Goal: Communication & Community: Answer question/provide support

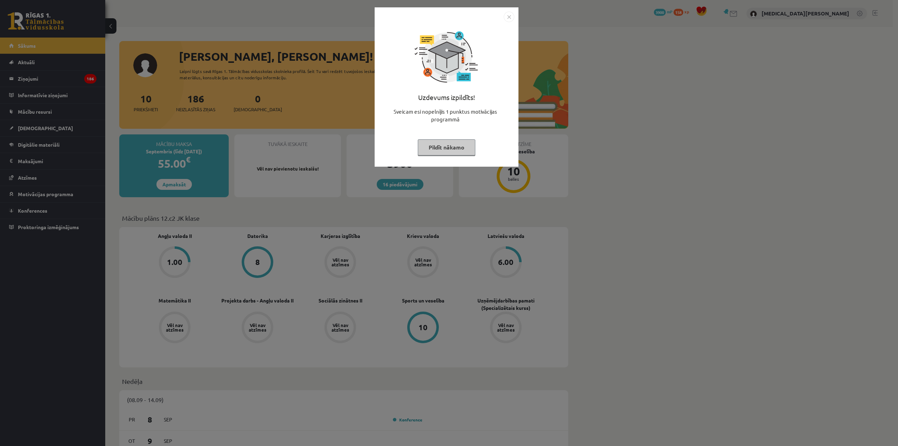
click at [470, 144] on button "Pildīt nākamo" at bounding box center [447, 147] width 58 height 16
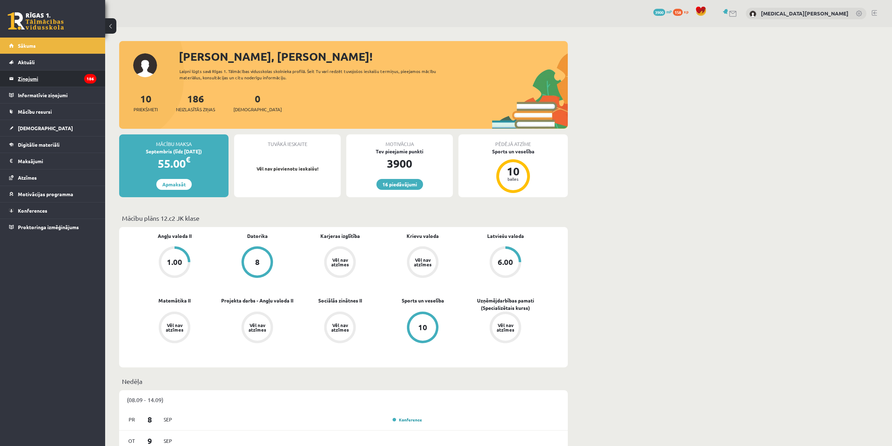
click at [74, 83] on legend "Ziņojumi 186" at bounding box center [57, 78] width 79 height 16
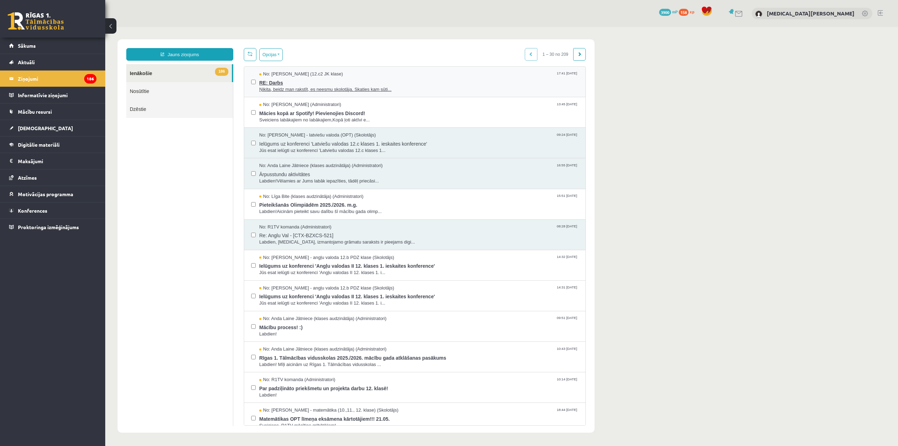
click at [362, 82] on span "RE: Darbs" at bounding box center [418, 81] width 319 height 9
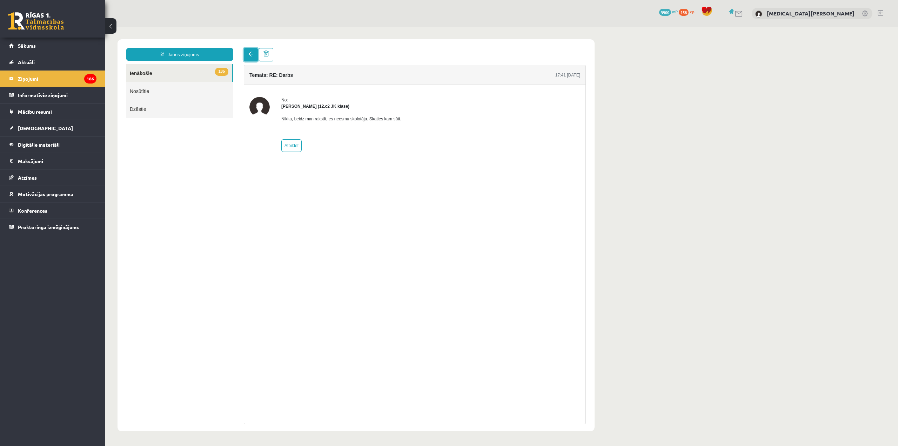
click at [250, 55] on span at bounding box center [250, 54] width 5 height 5
click at [253, 53] on span at bounding box center [250, 54] width 5 height 5
click at [185, 92] on link "Nosūtītie" at bounding box center [179, 91] width 107 height 18
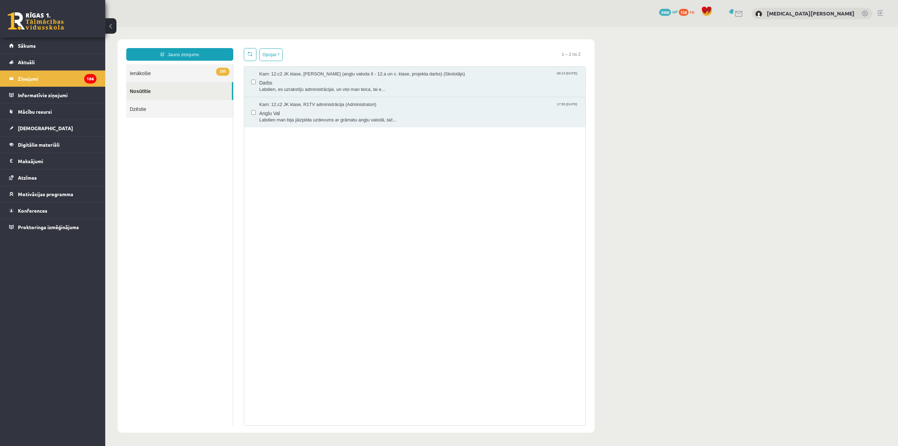
click at [209, 105] on link "Dzēstie" at bounding box center [179, 109] width 107 height 18
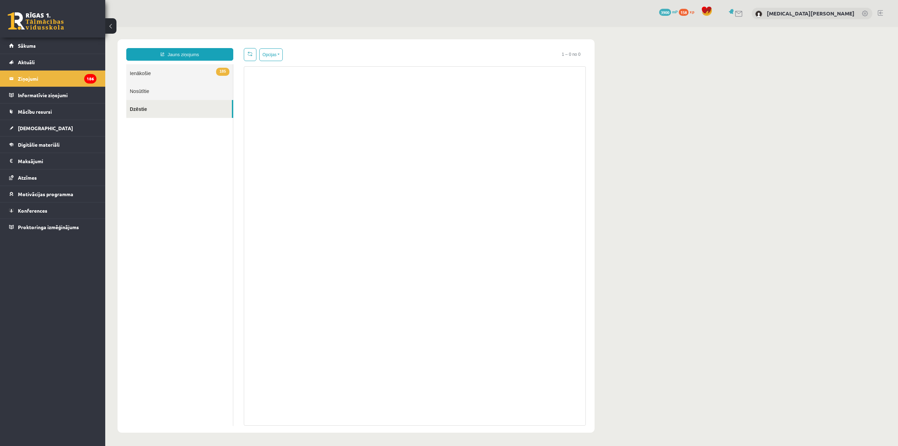
click at [191, 76] on link "185 Ienākošie" at bounding box center [179, 73] width 107 height 18
click at [187, 74] on link "185 Ienākošie" at bounding box center [179, 73] width 107 height 18
click at [164, 91] on link "Nosūtītie" at bounding box center [179, 91] width 107 height 18
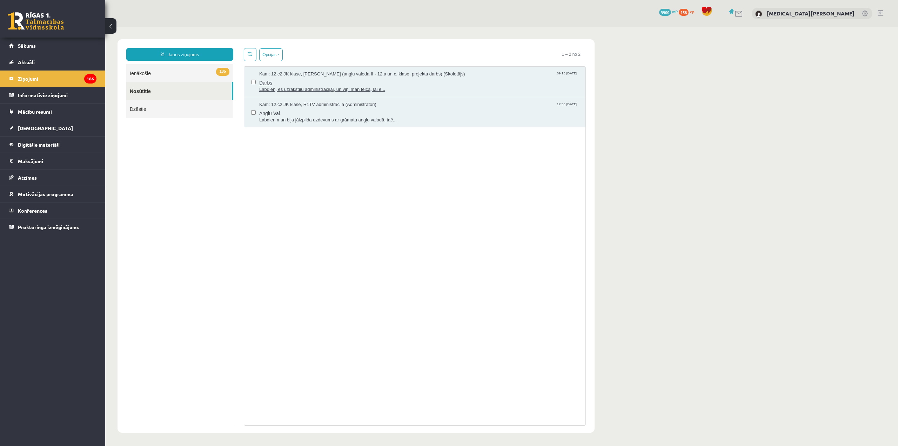
click at [278, 80] on span "Darbs" at bounding box center [418, 81] width 319 height 9
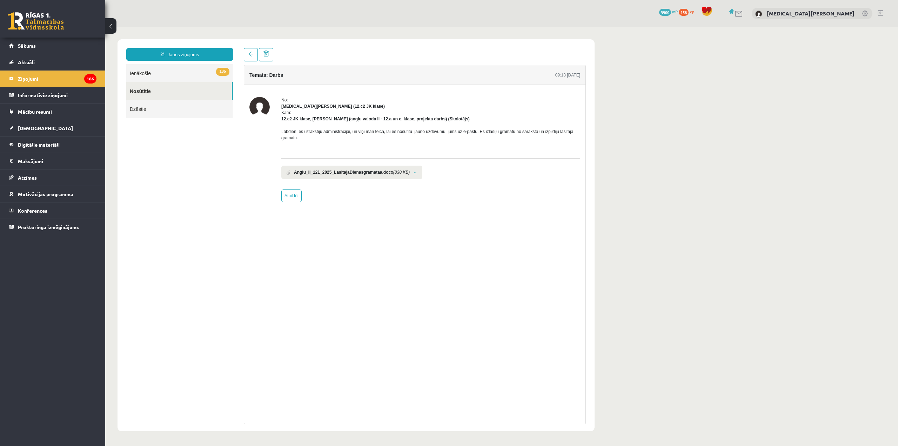
click at [190, 80] on link "185 Ienākošie" at bounding box center [179, 73] width 107 height 18
click at [186, 75] on link "185 Ienākošie" at bounding box center [179, 73] width 107 height 18
click at [188, 70] on link "185 Ienākošie" at bounding box center [179, 73] width 107 height 18
click at [256, 51] on link at bounding box center [251, 54] width 14 height 13
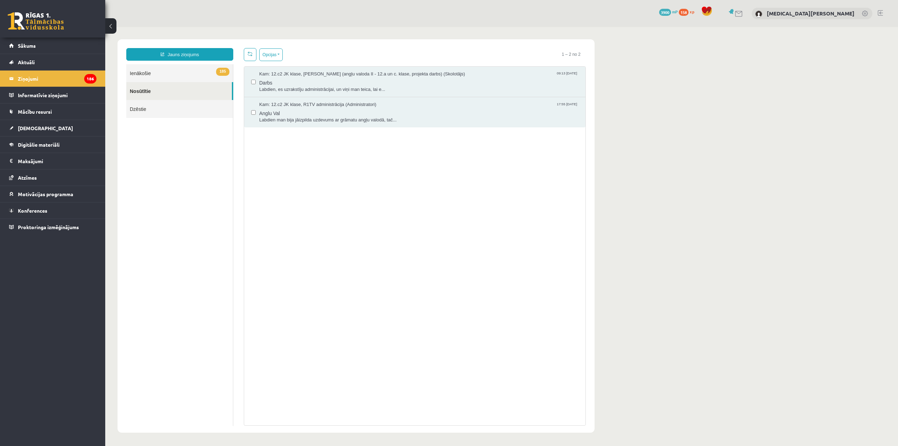
click at [167, 75] on link "185 Ienākošie" at bounding box center [179, 73] width 107 height 18
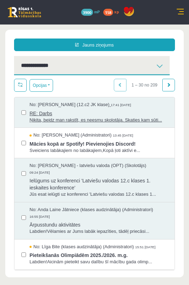
click at [134, 102] on div "No: [PERSON_NAME] (12.c2 JK klase) 17:41 [DATE]" at bounding box center [98, 105] width 138 height 7
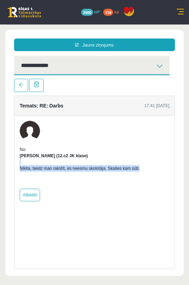
drag, startPoint x: 109, startPoint y: 170, endPoint x: 20, endPoint y: 162, distance: 89.1
click at [20, 162] on div "Ņikita, beidz man rakstīt, es neesmu skolotāja. Skaties kam sūti." at bounding box center [94, 171] width 149 height 25
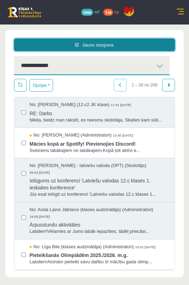
click at [51, 42] on link "Jauns ziņojums" at bounding box center [94, 45] width 161 height 13
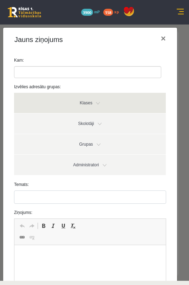
click at [72, 105] on link "Klases" at bounding box center [89, 103] width 151 height 20
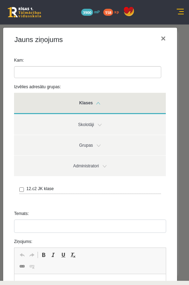
click at [72, 105] on link "Klases" at bounding box center [89, 103] width 151 height 21
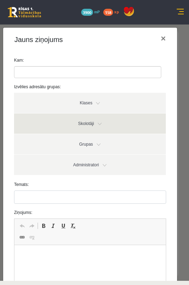
click at [74, 121] on link "Skolotāji" at bounding box center [89, 124] width 151 height 20
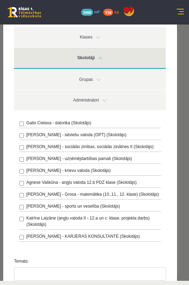
scroll to position [70, 0]
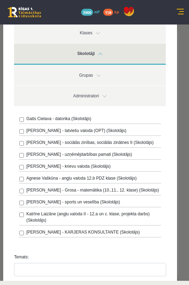
drag, startPoint x: 170, startPoint y: 11, endPoint x: 175, endPoint y: 11, distance: 4.2
click at [172, 11] on div "16 Dāvanas 3900 mP 158 xp" at bounding box center [94, 12] width 189 height 25
click at [182, 11] on link at bounding box center [179, 12] width 7 height 7
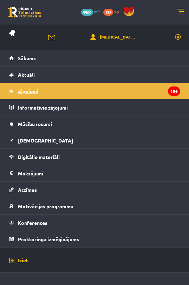
click at [38, 93] on legend "Ziņojumi 186" at bounding box center [99, 91] width 162 height 16
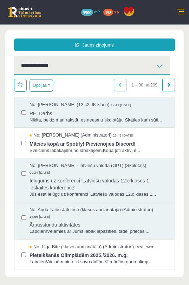
scroll to position [0, 0]
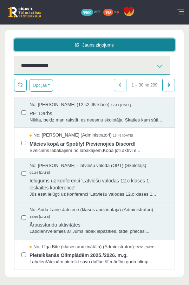
click at [89, 43] on link "Jauns ziņojums" at bounding box center [94, 45] width 161 height 13
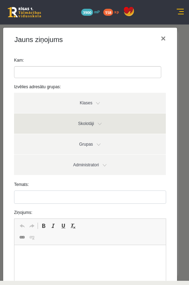
click at [87, 117] on link "Skolotāji" at bounding box center [89, 124] width 151 height 20
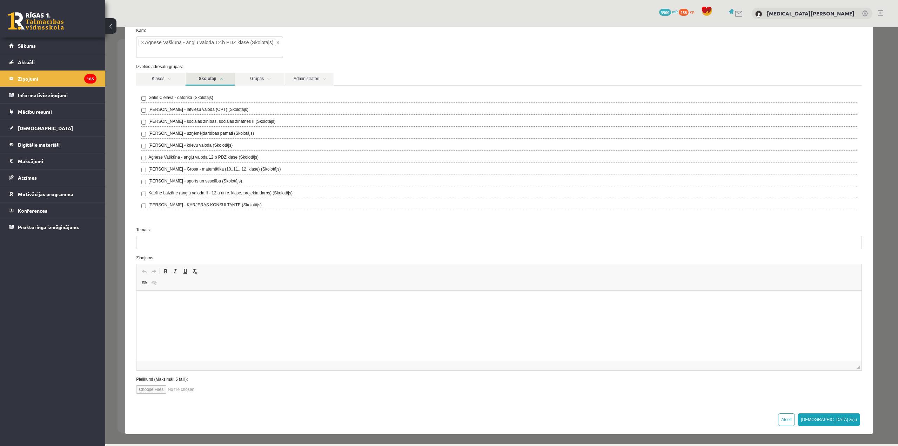
scroll to position [39, 0]
click at [73, 75] on legend "Ziņojumi 185" at bounding box center [57, 78] width 79 height 16
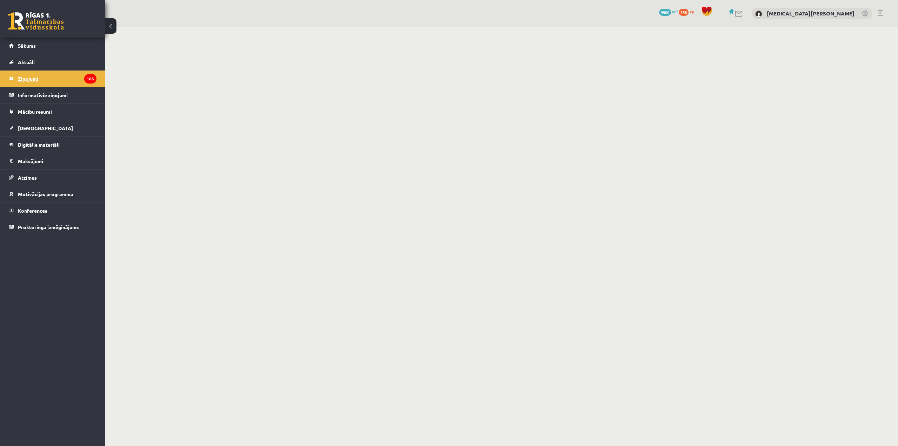
click at [60, 76] on legend "Ziņojumi 185" at bounding box center [57, 78] width 79 height 16
click at [35, 129] on span "[DEMOGRAPHIC_DATA]" at bounding box center [45, 128] width 55 height 6
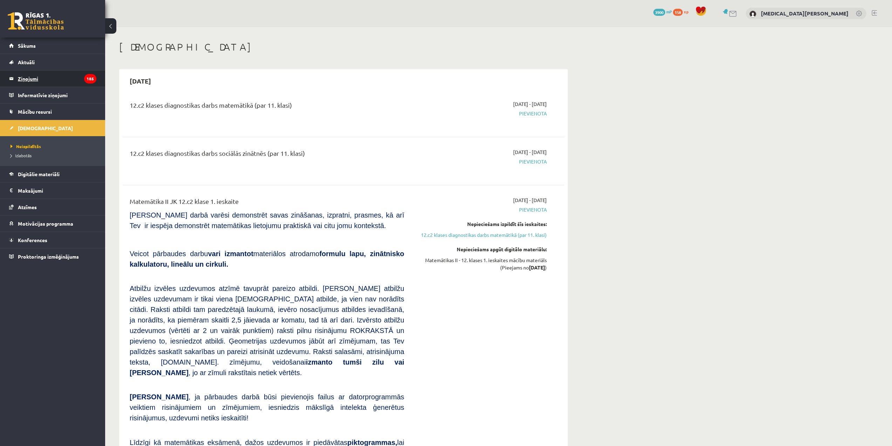
click at [39, 84] on legend "Ziņojumi 185" at bounding box center [57, 78] width 79 height 16
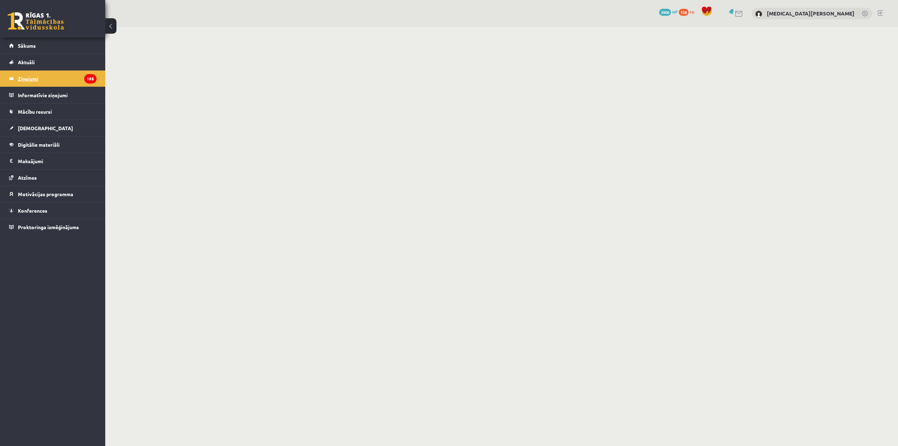
click at [21, 76] on legend "Ziņojumi 185" at bounding box center [57, 78] width 79 height 16
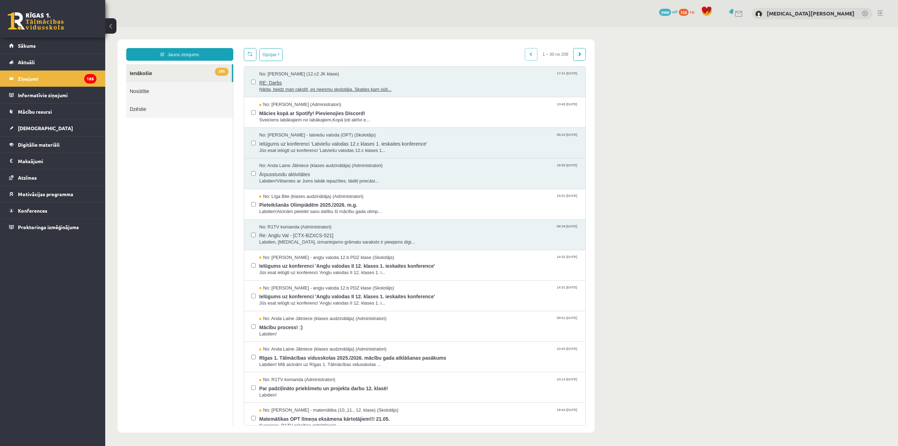
click at [311, 86] on span "Ņikita, beidz man rakstīt, es neesmu skolotāja. Skaties kam sūti..." at bounding box center [418, 89] width 319 height 7
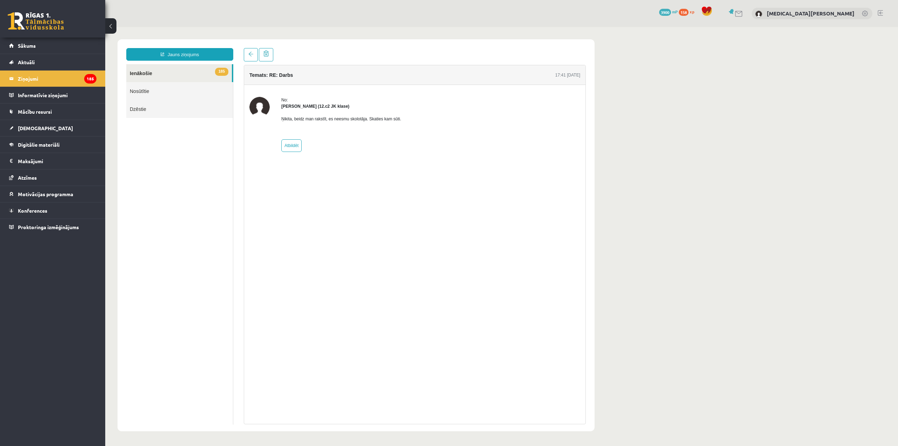
click at [154, 95] on link "Nosūtītie" at bounding box center [179, 91] width 107 height 18
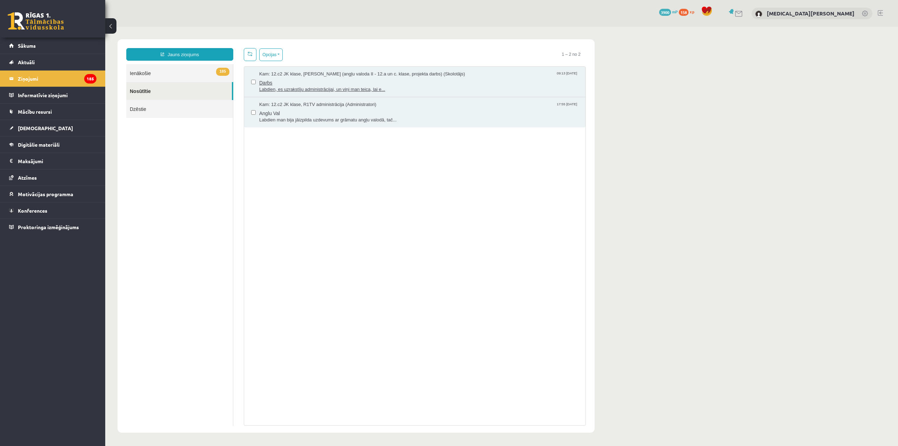
click at [314, 87] on span "Labdien, es uzrakstīju administrācijai, un viņi man teica, lai e..." at bounding box center [418, 89] width 319 height 7
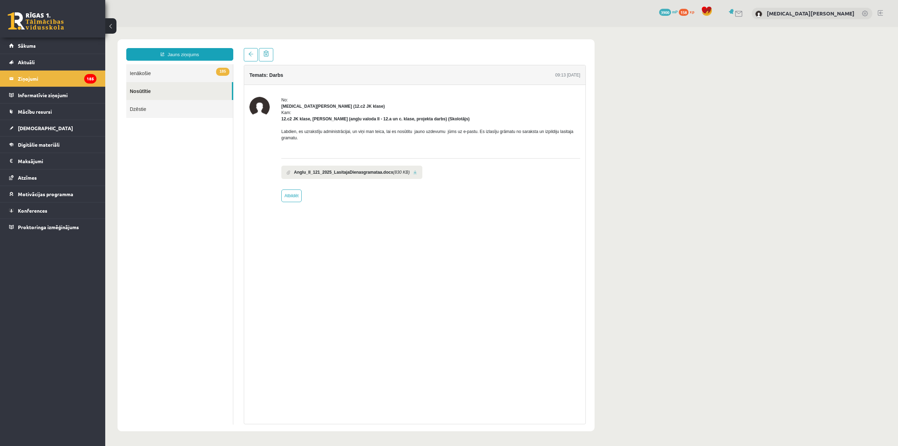
click at [325, 173] on b "Anglu_II_121_2025_LasitajaDienasgramataa.docx" at bounding box center [343, 172] width 99 height 6
click at [298, 170] on b "Anglu_II_121_2025_LasitajaDienasgramataa.docx" at bounding box center [343, 172] width 99 height 6
drag, startPoint x: 290, startPoint y: 174, endPoint x: 383, endPoint y: 184, distance: 93.5
click at [312, 181] on div "Anglu_II_121_2025_LasitajaDienasgramataa.docx (830 KB)" at bounding box center [430, 170] width 299 height 24
click at [413, 171] on link at bounding box center [415, 172] width 4 height 5
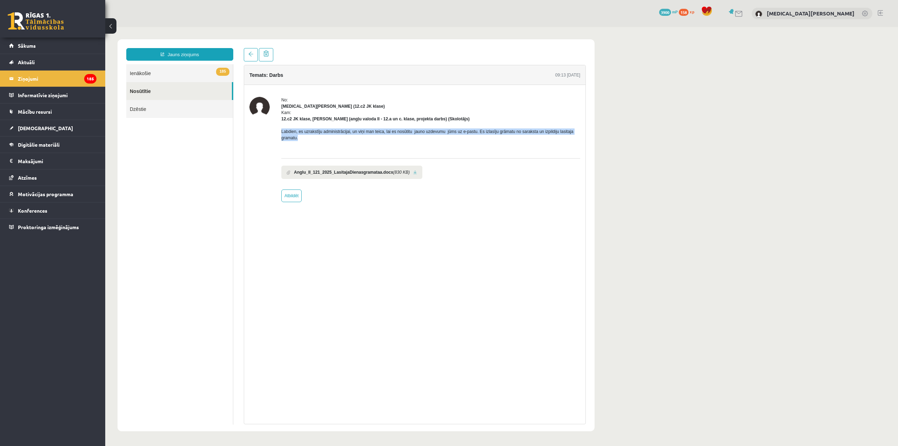
drag, startPoint x: 289, startPoint y: 133, endPoint x: 309, endPoint y: 140, distance: 21.1
click at [311, 140] on div "No: Nikita Ļahovs (12.c2 JK klase) Kam: 12.c2 JK klase, Katrīne Laizāne (angļu …" at bounding box center [414, 149] width 331 height 105
copy p "Labdien, es uzrakstīju administrācijai, un viņi man teica, lai es nosūtitu jaun…"
click at [188, 49] on link "Jauns ziņojums" at bounding box center [179, 54] width 107 height 13
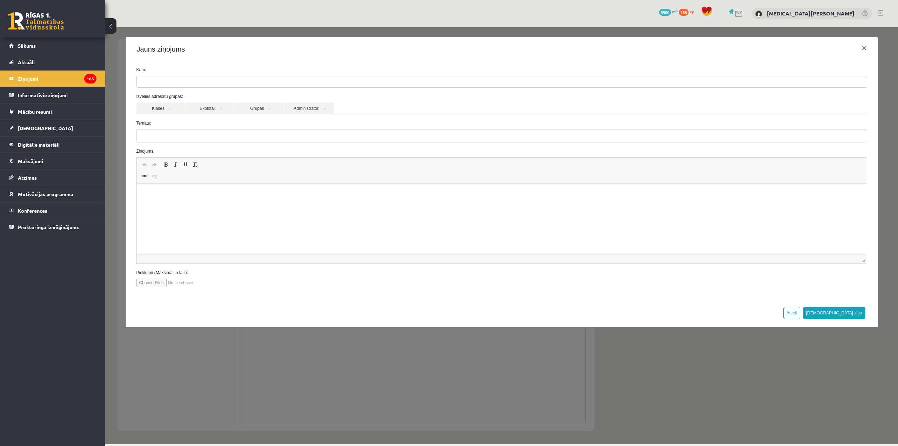
click at [206, 83] on ul at bounding box center [502, 81] width 730 height 11
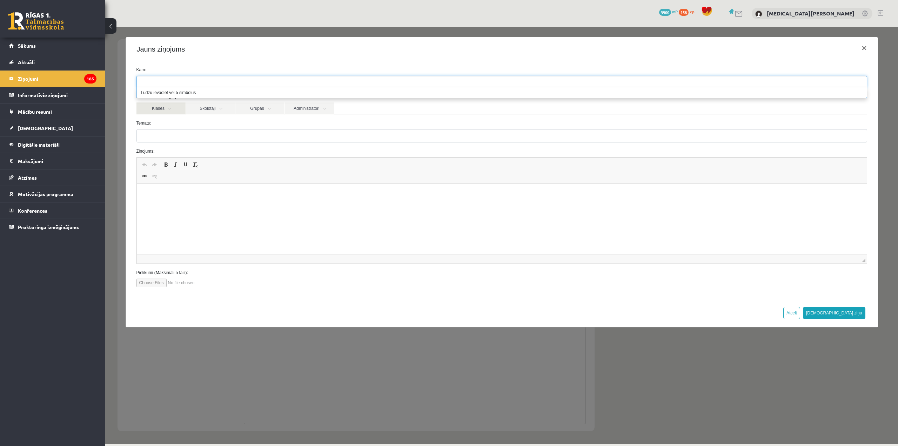
click at [161, 102] on link "Klases" at bounding box center [160, 108] width 49 height 12
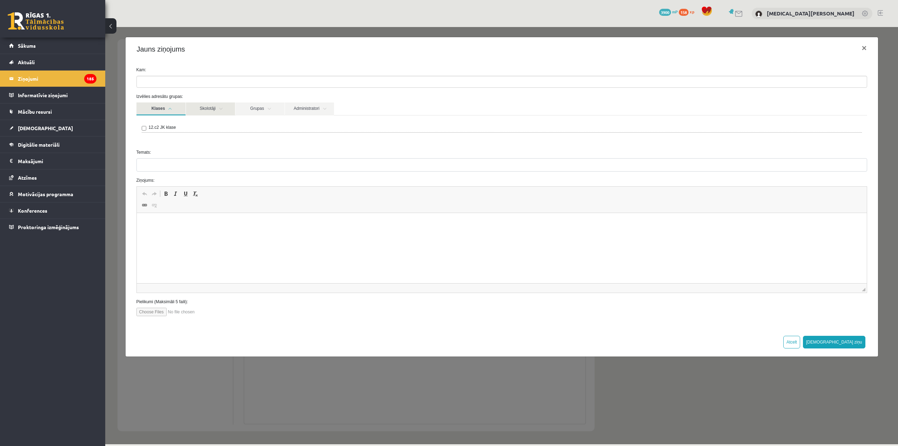
click at [207, 110] on link "Skolotāji" at bounding box center [210, 108] width 49 height 13
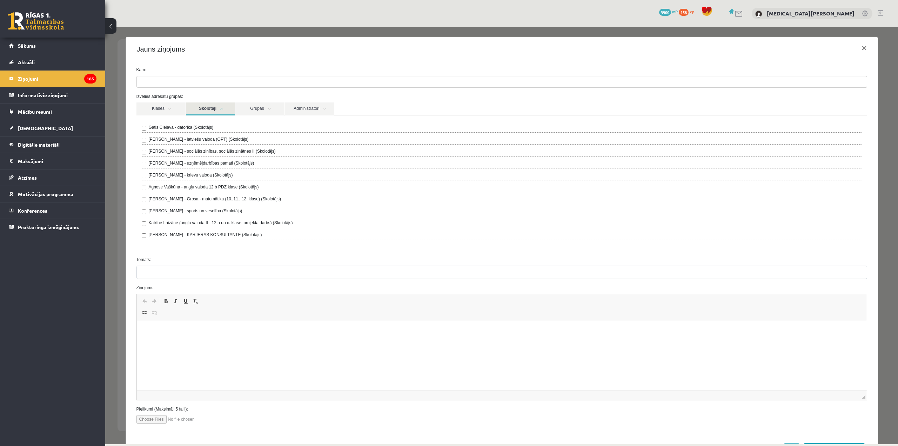
click at [146, 189] on div "Agnese Vaškūna - angļu valoda 12.b PDZ klase (Skolotājs)" at bounding box center [502, 188] width 720 height 8
click at [261, 104] on link "Grupas" at bounding box center [259, 108] width 49 height 13
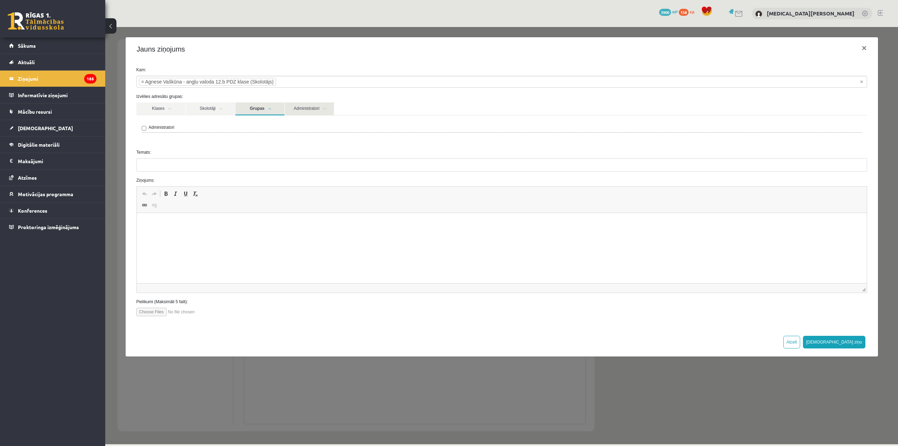
click at [305, 104] on link "Administratori" at bounding box center [309, 108] width 49 height 13
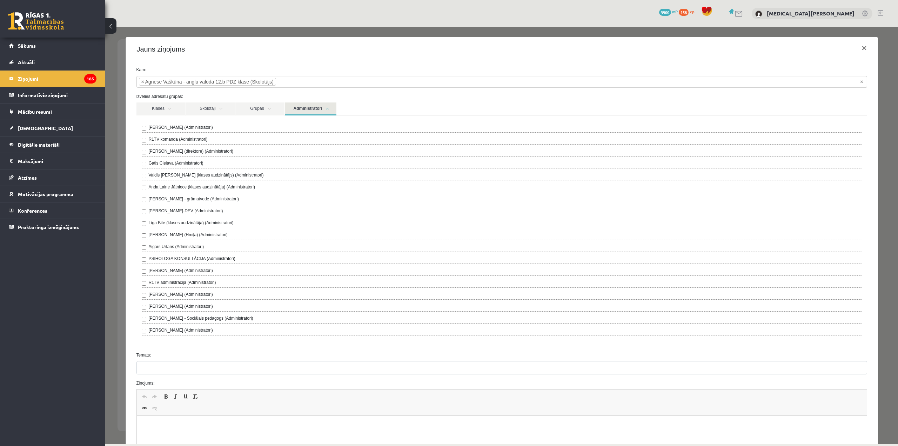
click at [306, 104] on link "Administratori" at bounding box center [311, 108] width 52 height 13
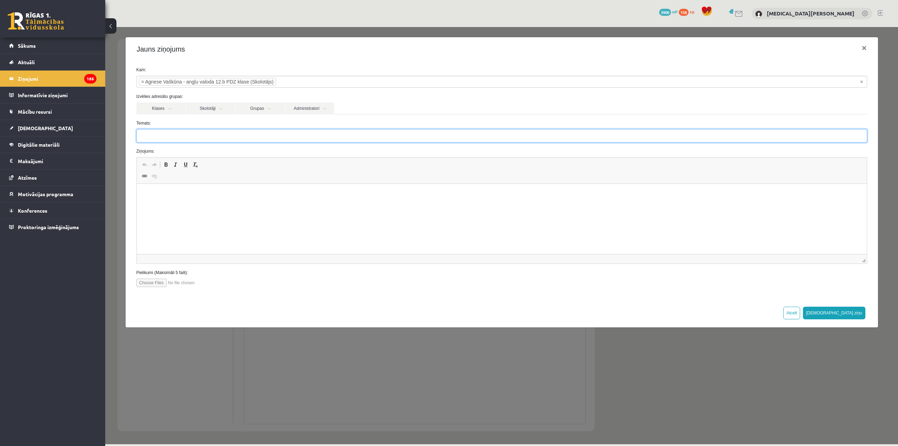
drag, startPoint x: 205, startPoint y: 140, endPoint x: 203, endPoint y: 136, distance: 4.3
click at [205, 140] on input "Temats:" at bounding box center [501, 135] width 730 height 13
type input "*"
type input "*****"
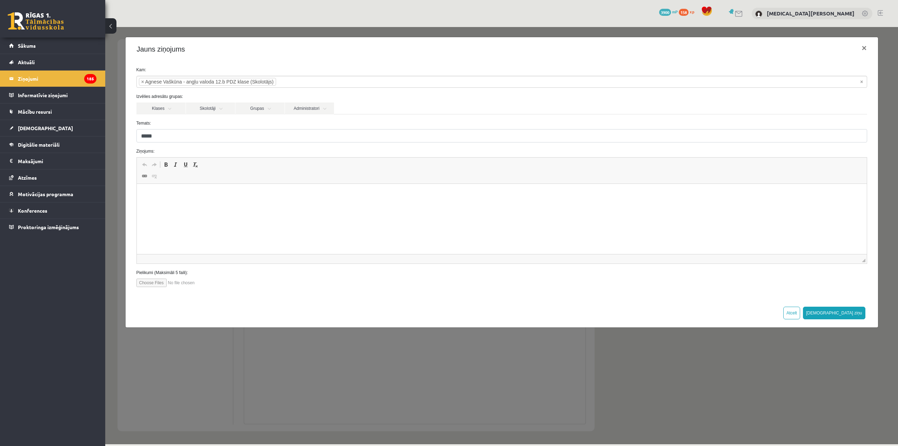
click at [247, 205] on html at bounding box center [501, 194] width 730 height 21
click at [149, 287] on input "file" at bounding box center [176, 282] width 80 height 8
type input "**********"
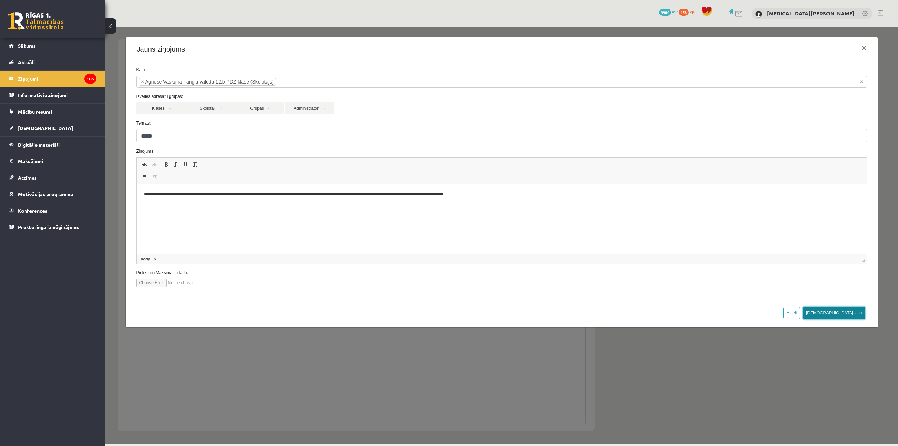
click at [857, 314] on button "[DEMOGRAPHIC_DATA] ziņu" at bounding box center [834, 312] width 62 height 13
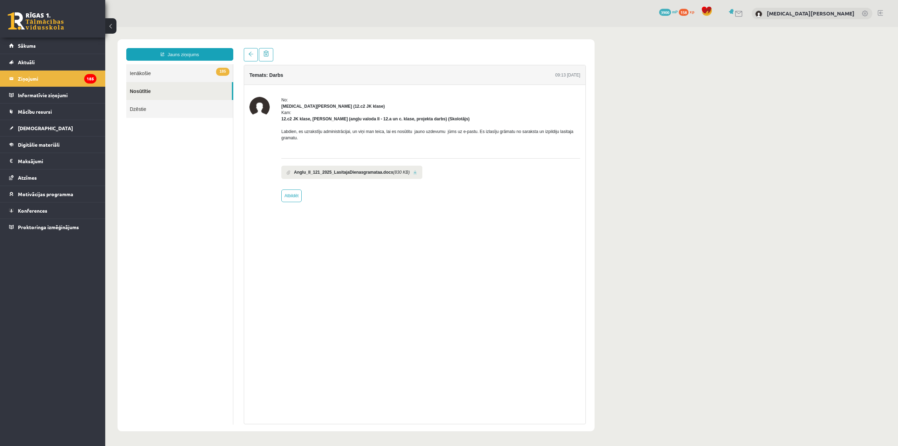
click at [168, 76] on link "185 Ienākošie" at bounding box center [179, 73] width 107 height 18
click at [148, 74] on link "185 Ienākošie" at bounding box center [179, 73] width 107 height 18
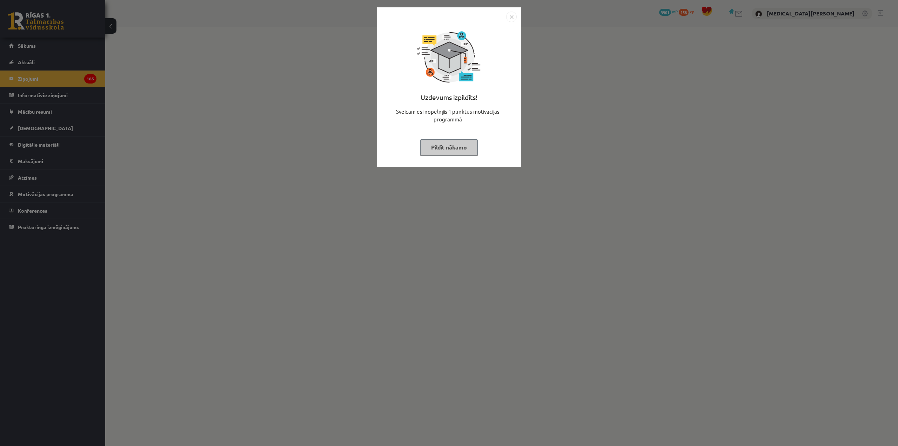
click at [453, 146] on button "Pildīt nākamo" at bounding box center [449, 147] width 58 height 16
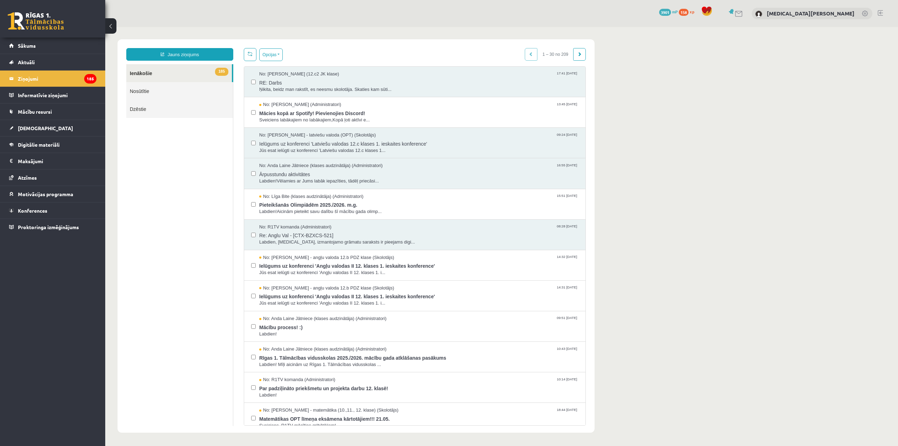
click at [162, 90] on link "Nosūtītie" at bounding box center [179, 91] width 107 height 18
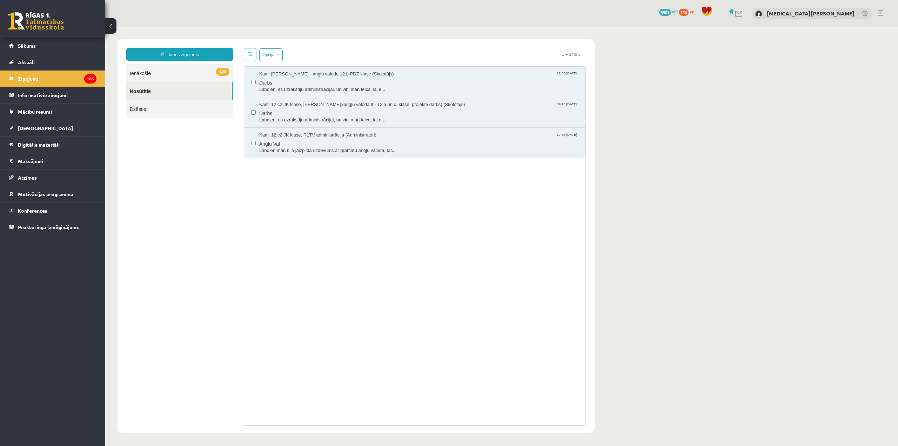
click at [191, 68] on link "185 Ienākošie" at bounding box center [179, 73] width 107 height 18
click at [180, 71] on link "185 Ienākošie" at bounding box center [179, 73] width 107 height 18
click at [147, 74] on link "185 Ienākošie" at bounding box center [179, 73] width 107 height 18
click at [147, 75] on link "185 Ienākošie" at bounding box center [179, 73] width 107 height 18
click at [154, 80] on link "185 Ienākošie" at bounding box center [179, 73] width 107 height 18
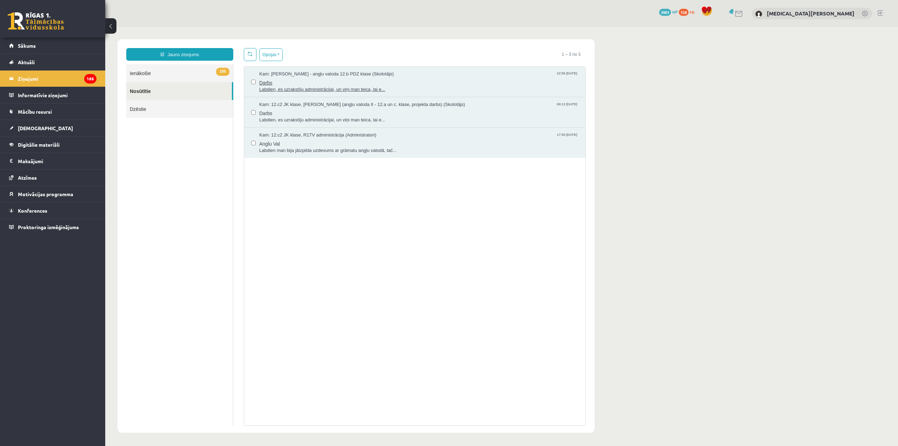
click at [325, 74] on span "Kam: Agnese Vaškūna - angļu valoda 12.b PDZ klase (Skolotājs)" at bounding box center [326, 74] width 135 height 7
